Goal: Task Accomplishment & Management: Complete application form

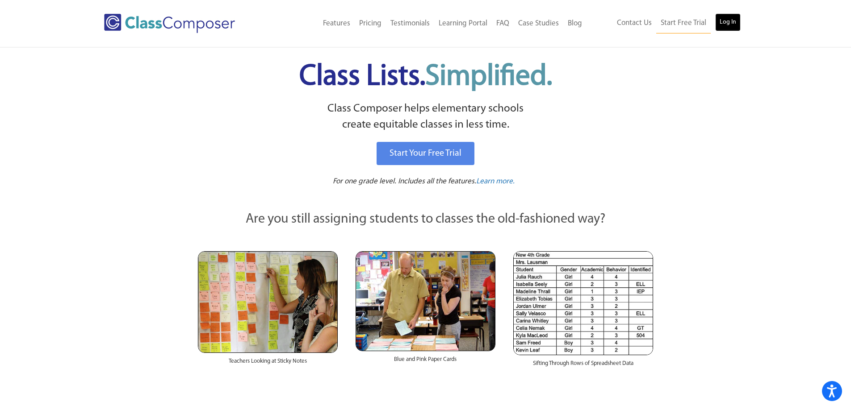
click at [738, 27] on link "Log In" at bounding box center [727, 22] width 25 height 18
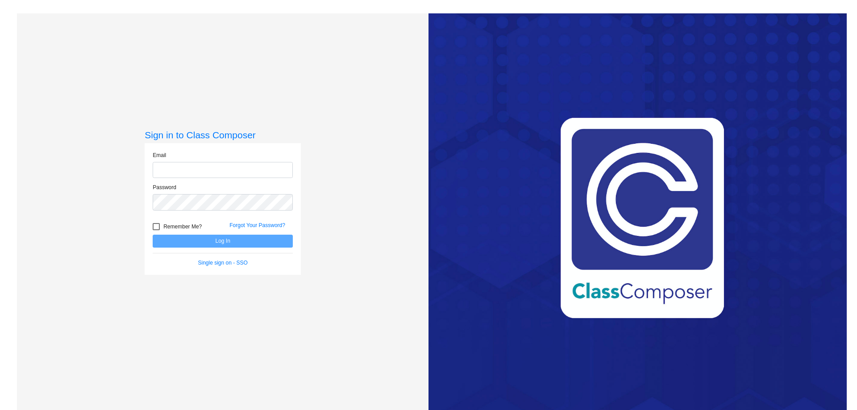
click at [260, 169] on input "email" at bounding box center [223, 170] width 140 height 17
type input "[EMAIL_ADDRESS][DOMAIN_NAME]"
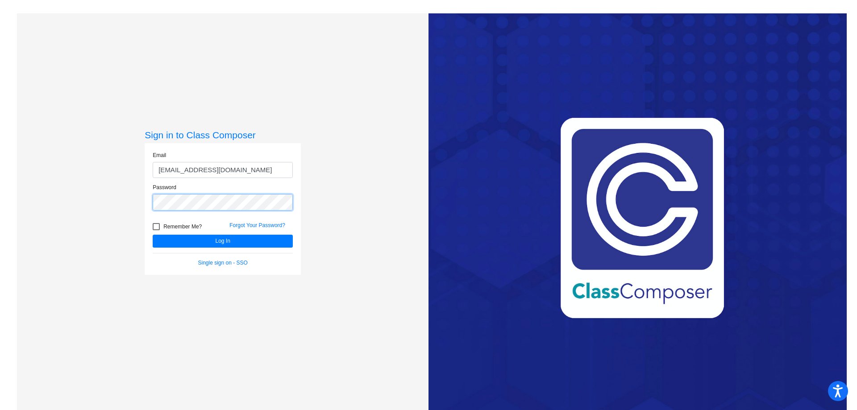
click at [153, 235] on button "Log In" at bounding box center [223, 241] width 140 height 13
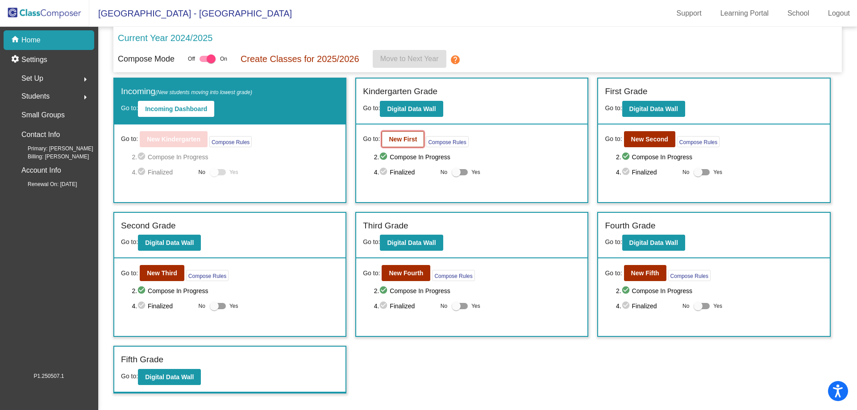
click at [399, 139] on b "New First" at bounding box center [403, 139] width 28 height 7
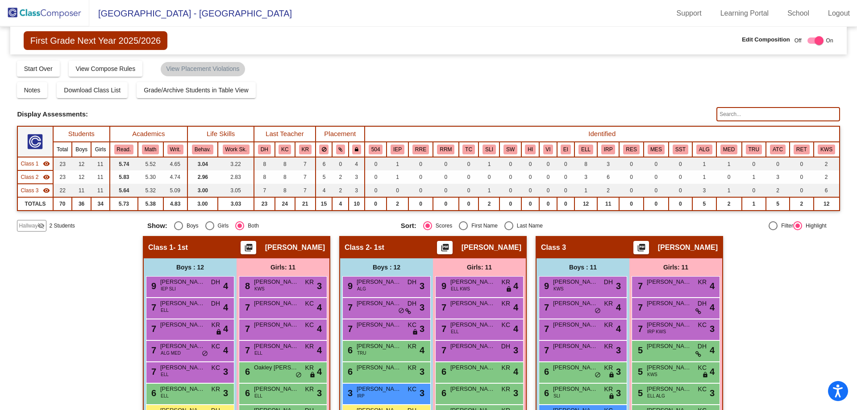
click at [31, 226] on span "Hallway" at bounding box center [28, 226] width 19 height 8
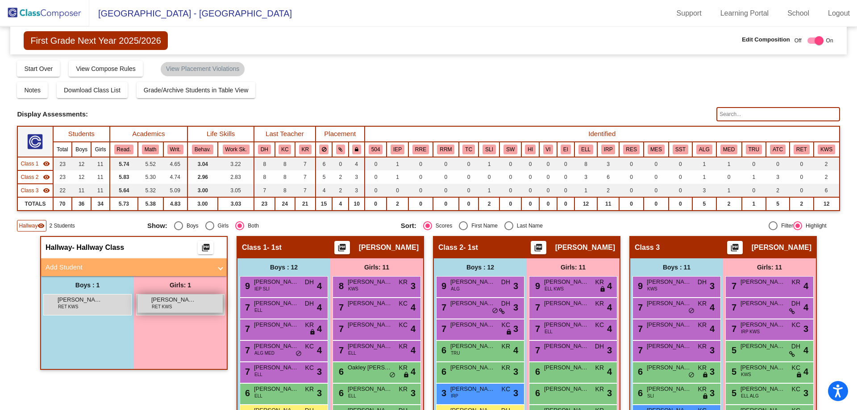
click at [181, 308] on div "Abigail Voyles RET KWS lock do_not_disturb_alt" at bounding box center [180, 304] width 85 height 18
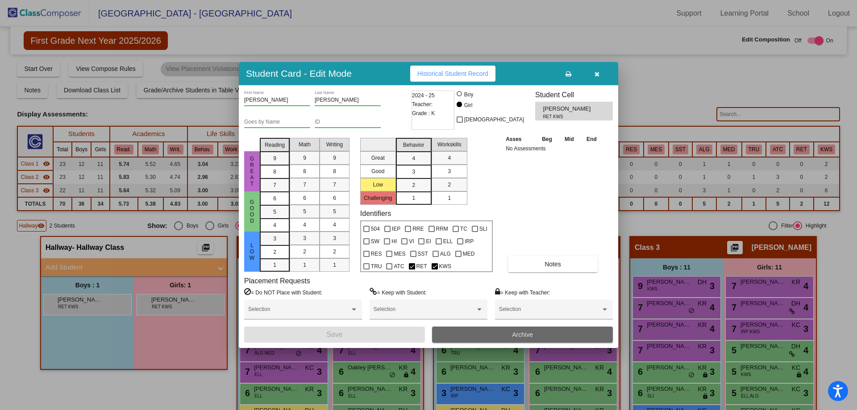
click at [522, 337] on span "Archive" at bounding box center [522, 334] width 21 height 7
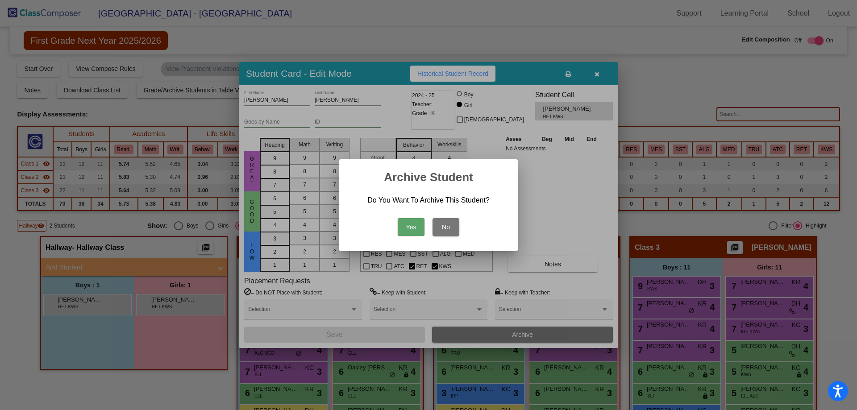
drag, startPoint x: 413, startPoint y: 230, endPoint x: 404, endPoint y: 226, distance: 9.6
click at [413, 230] on button "Yes" at bounding box center [411, 227] width 27 height 18
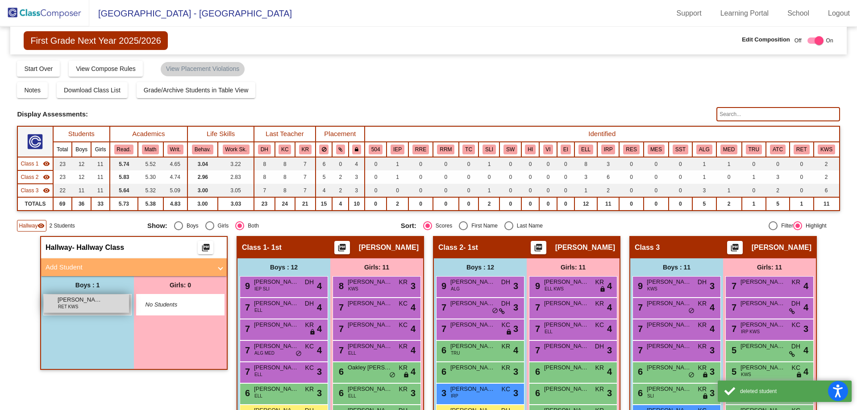
click at [60, 308] on span "RET KWS" at bounding box center [68, 307] width 20 height 7
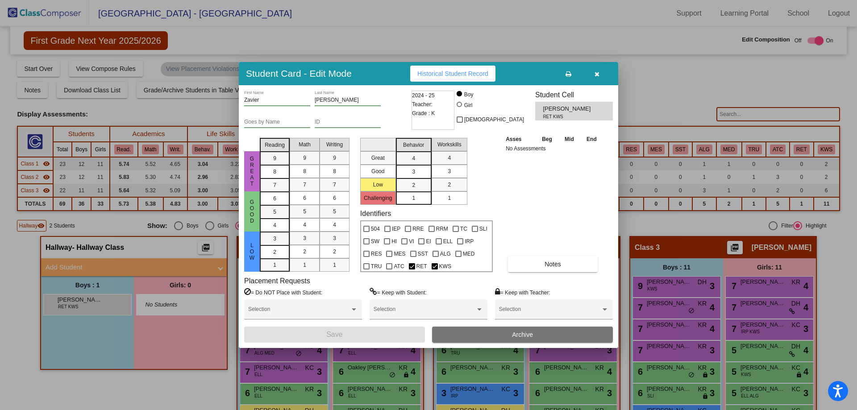
click at [524, 333] on span "Archive" at bounding box center [522, 334] width 21 height 7
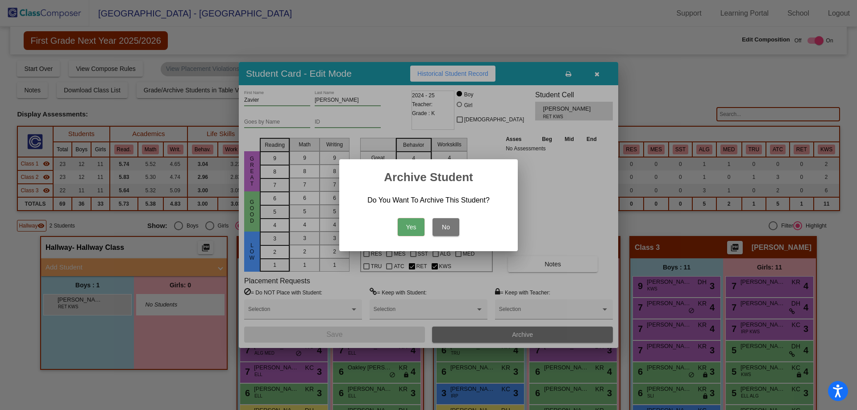
click at [409, 230] on button "Yes" at bounding box center [411, 227] width 27 height 18
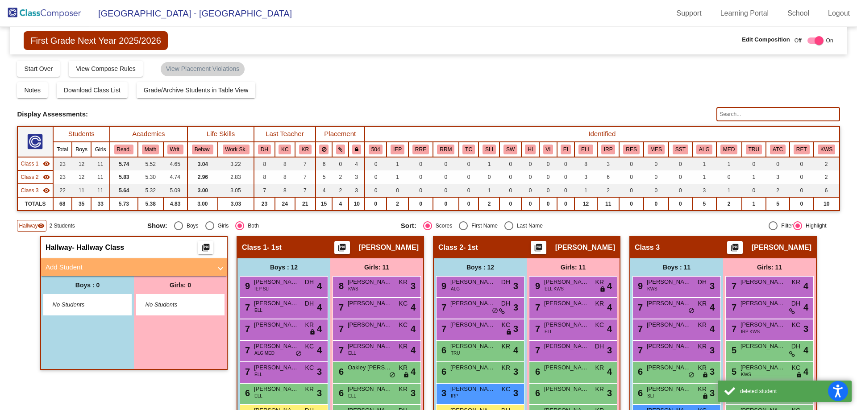
click at [155, 267] on mat-panel-title "Add Student" at bounding box center [129, 268] width 166 height 10
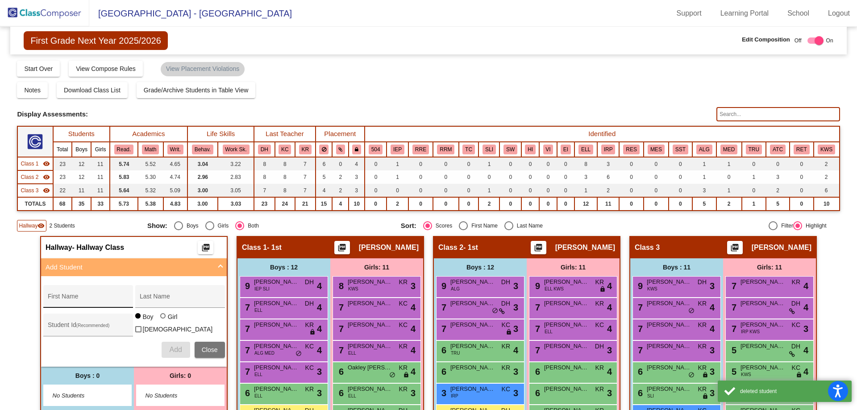
click at [100, 297] on input "First Name" at bounding box center [88, 300] width 80 height 7
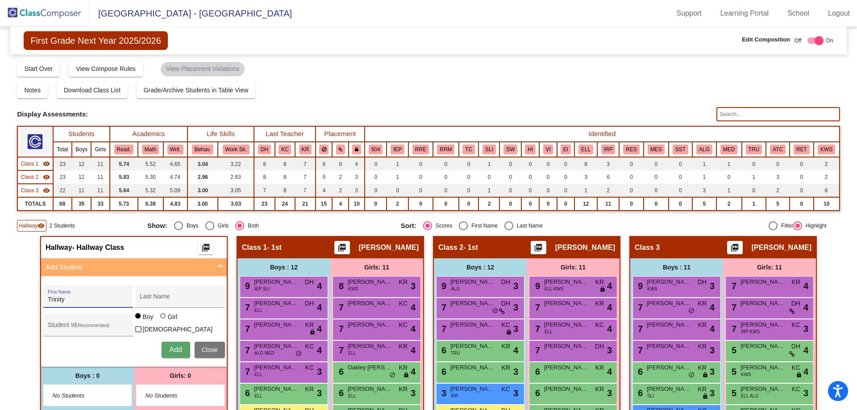
type input "Trinity"
type input "Johnson"
click at [160, 319] on div at bounding box center [162, 315] width 5 height 5
click at [163, 321] on input "Girl" at bounding box center [163, 321] width 0 height 0
radio input "true"
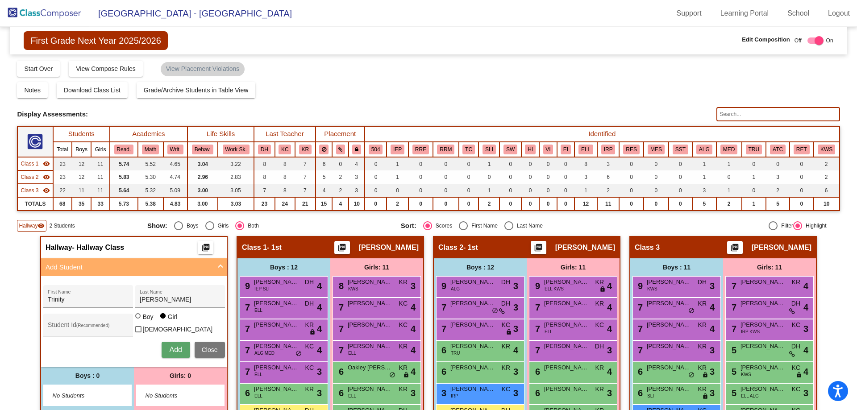
click at [172, 346] on span "Add" at bounding box center [175, 350] width 13 height 8
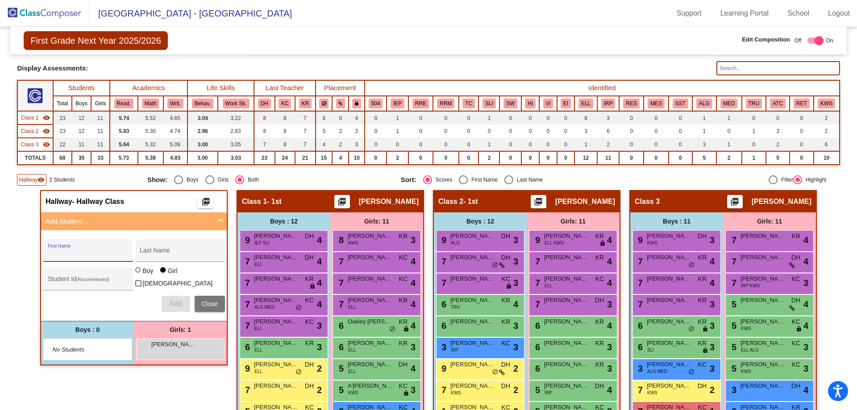
scroll to position [89, 0]
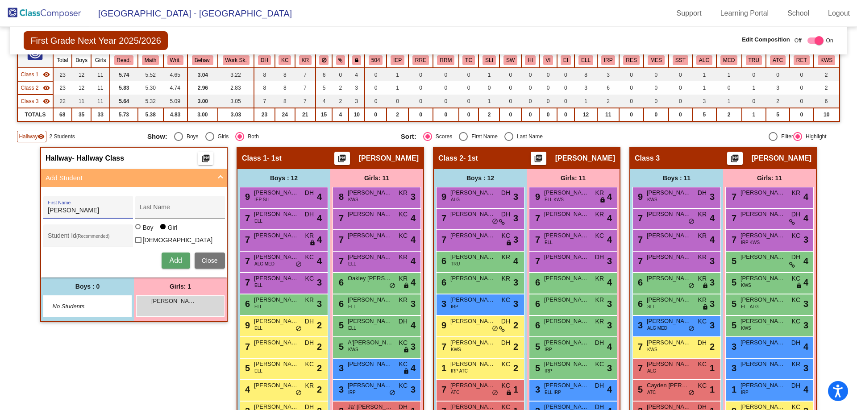
type input "Ayesha"
type input "Bilal"
click at [171, 257] on span "Add" at bounding box center [175, 261] width 13 height 8
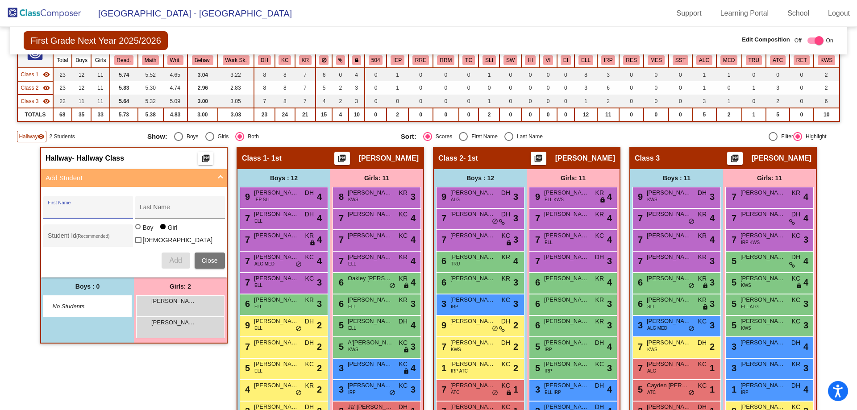
scroll to position [0, 0]
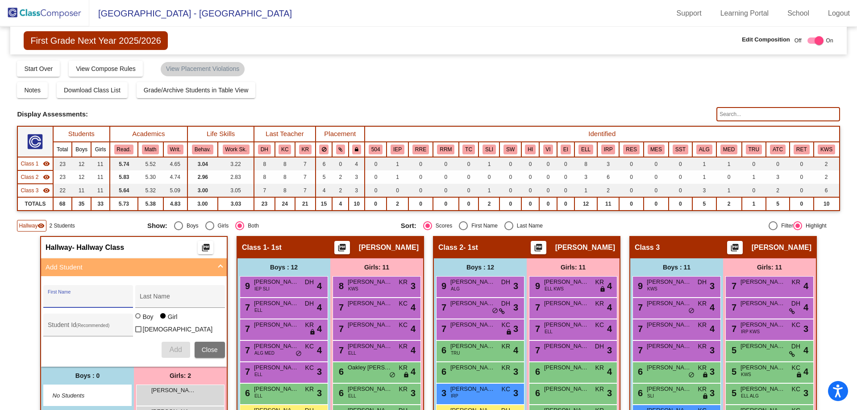
click at [59, 14] on img at bounding box center [44, 13] width 89 height 26
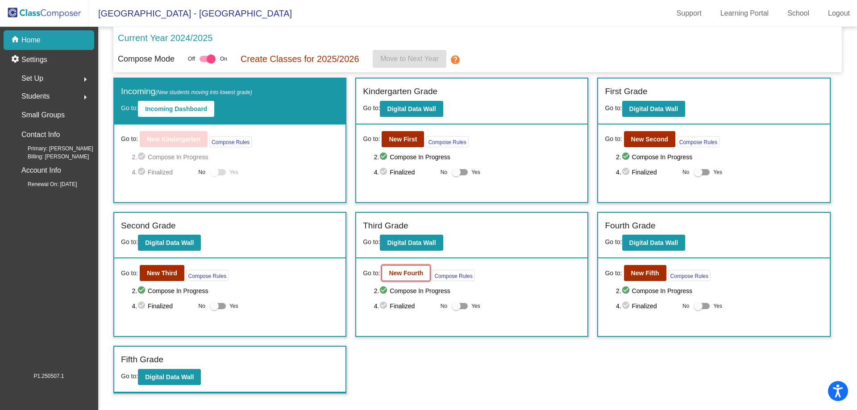
click at [419, 274] on b "New Fourth" at bounding box center [406, 273] width 34 height 7
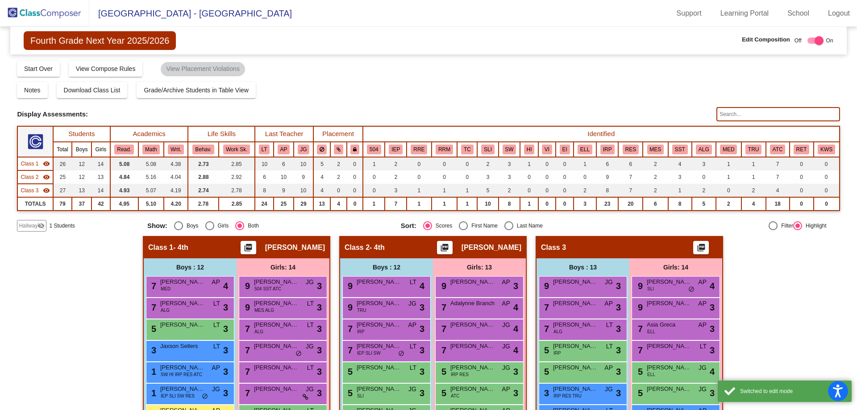
click at [61, 227] on span "1 Students" at bounding box center [61, 226] width 25 height 8
click at [42, 227] on mat-icon "visibility_off" at bounding box center [41, 225] width 7 height 7
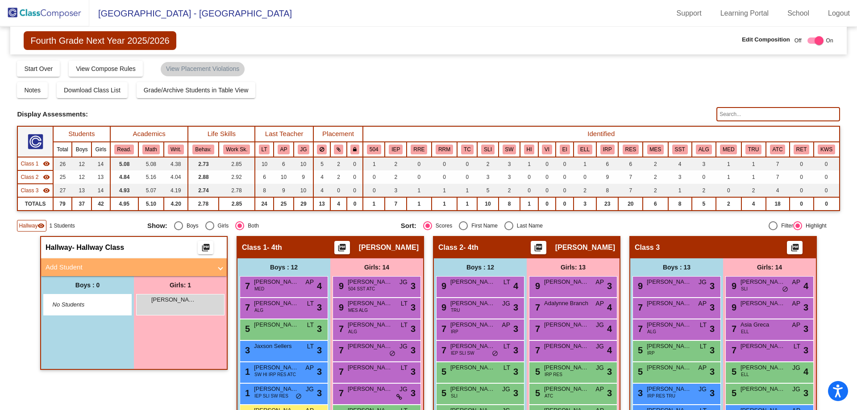
click at [145, 267] on mat-panel-title "Add Student" at bounding box center [129, 268] width 166 height 10
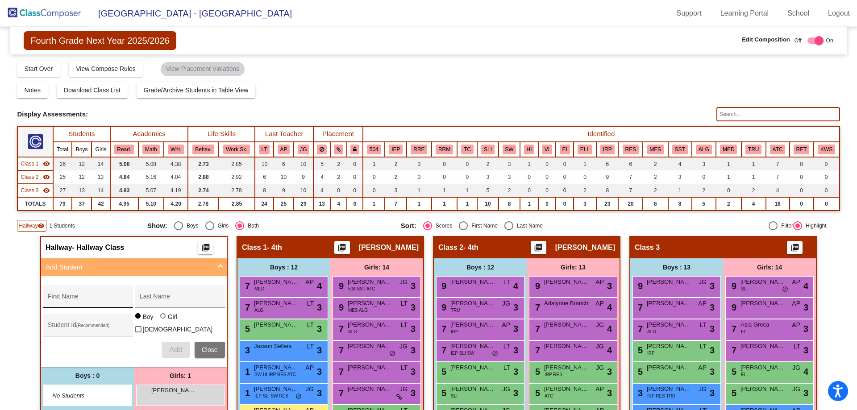
click at [109, 298] on input "First Name" at bounding box center [88, 300] width 80 height 7
type input "Sloane"
type input "Flannery"
click at [163, 319] on div at bounding box center [162, 315] width 5 height 5
click at [163, 321] on input "Girl" at bounding box center [163, 321] width 0 height 0
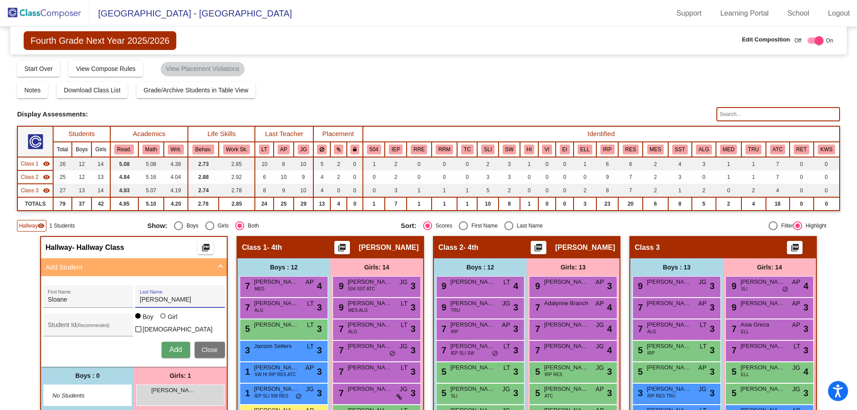
radio input "true"
click at [170, 347] on span "Add" at bounding box center [175, 350] width 13 height 8
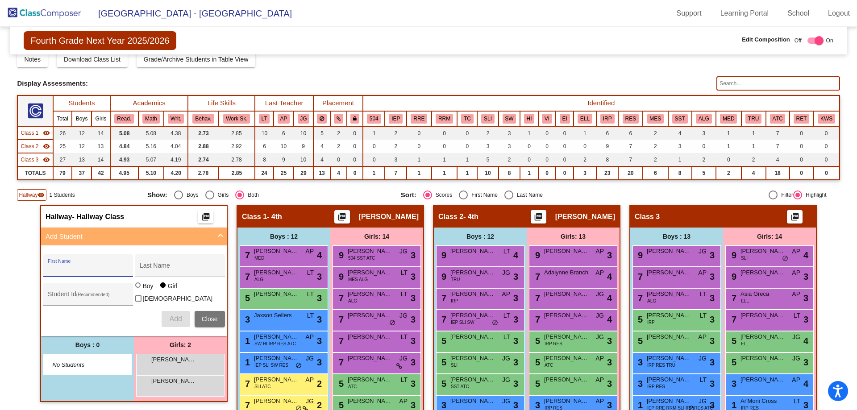
scroll to position [45, 0]
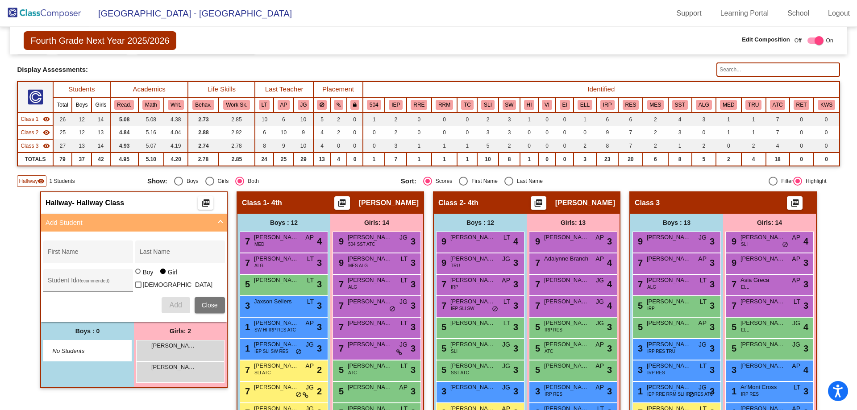
click at [42, 14] on img at bounding box center [44, 13] width 89 height 26
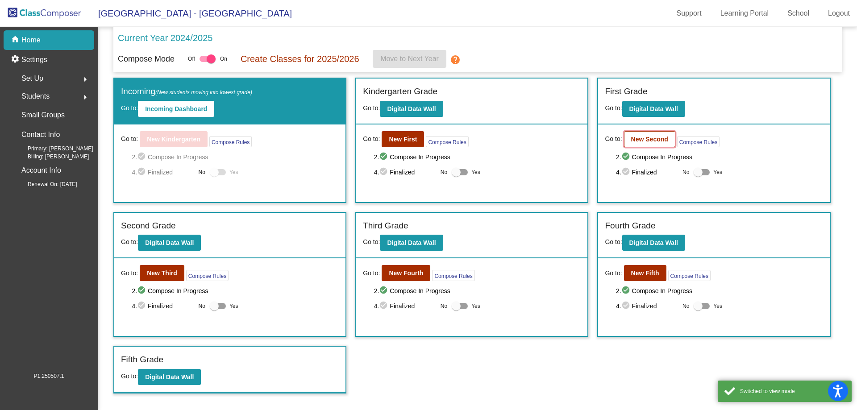
click at [647, 137] on b "New Second" at bounding box center [649, 139] width 37 height 7
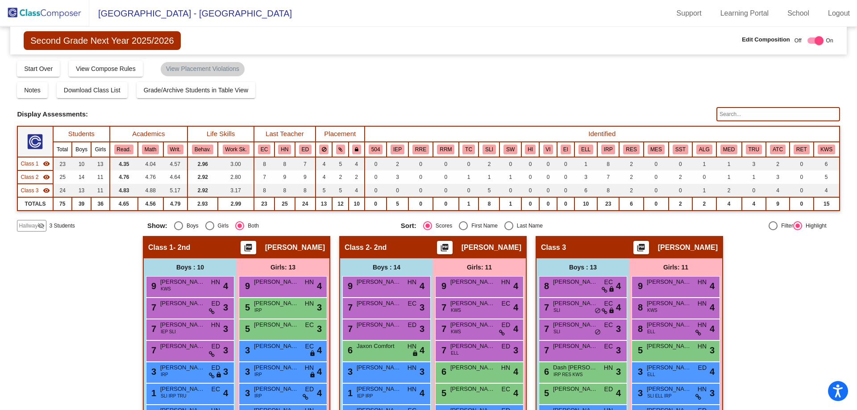
click at [63, 227] on span "3 Students" at bounding box center [61, 226] width 25 height 8
click at [45, 226] on div "Hallway visibility_off" at bounding box center [31, 226] width 29 height 12
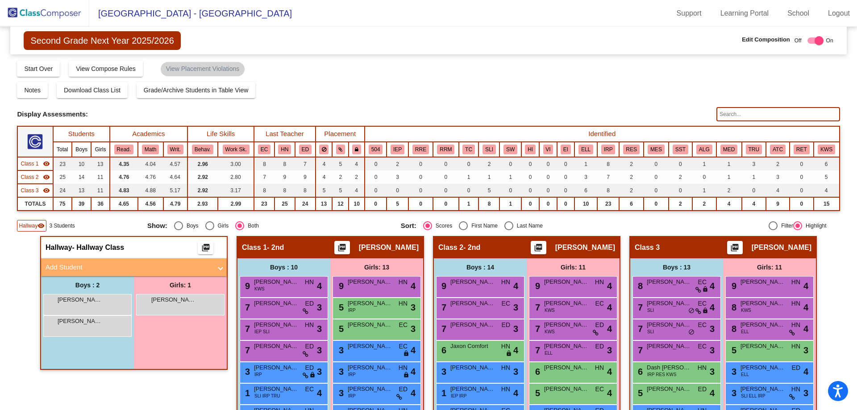
click at [44, 12] on img at bounding box center [44, 13] width 89 height 26
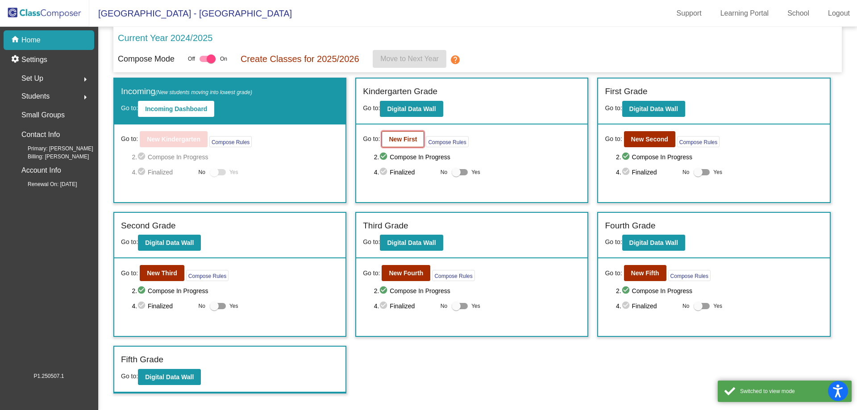
click at [404, 140] on b "New First" at bounding box center [403, 139] width 28 height 7
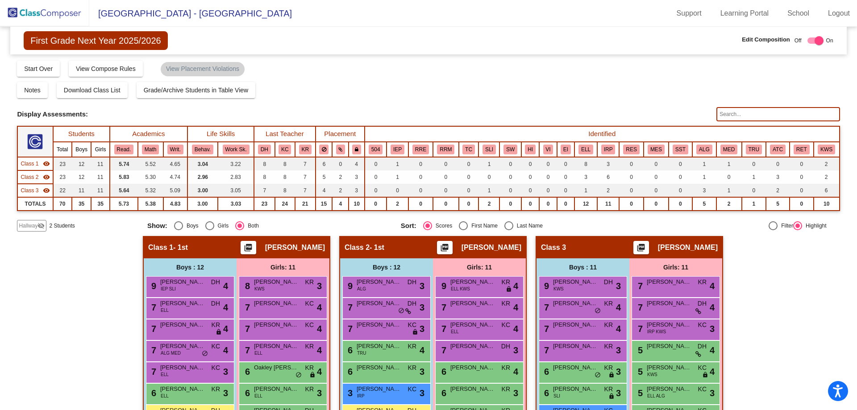
scroll to position [45, 0]
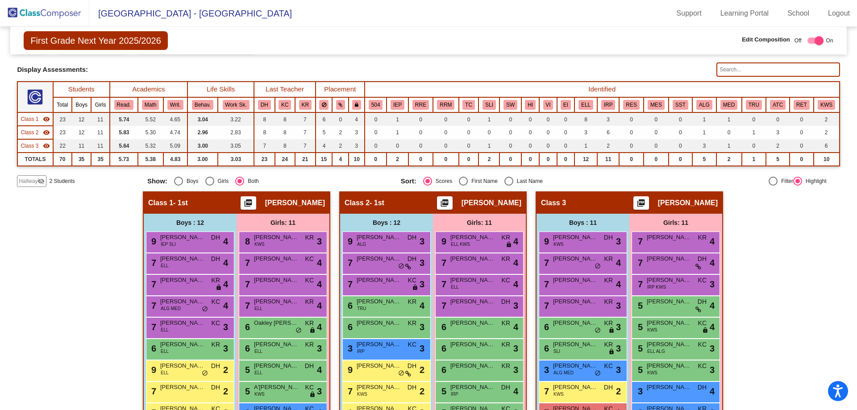
click at [35, 183] on span "Hallway" at bounding box center [28, 181] width 19 height 8
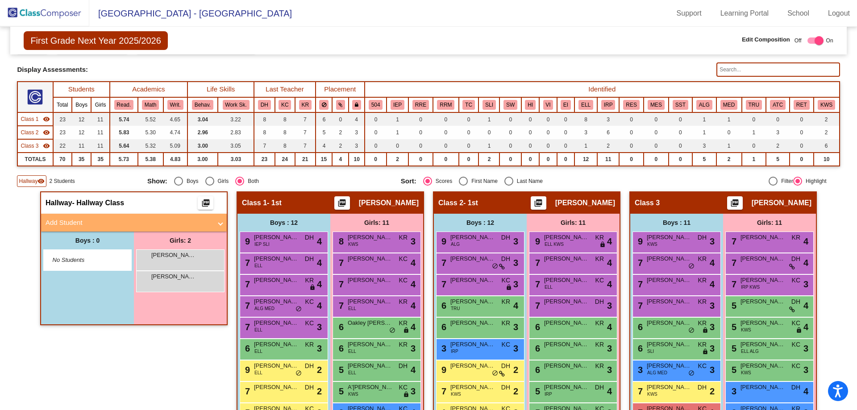
click at [45, 11] on img at bounding box center [44, 13] width 89 height 26
